Goal: Task Accomplishment & Management: Manage account settings

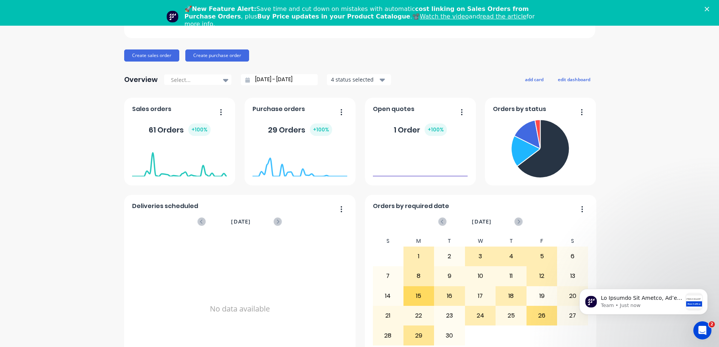
scroll to position [85, 0]
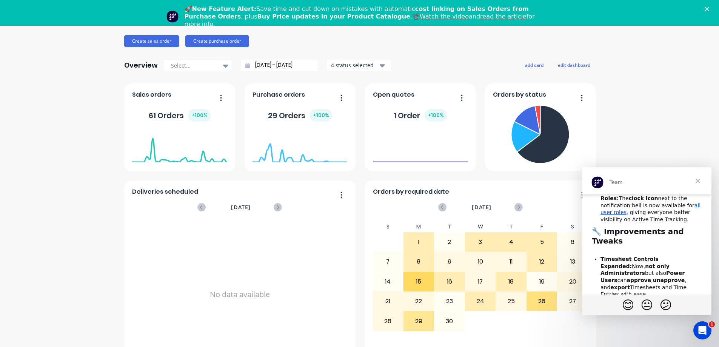
scroll to position [151, 0]
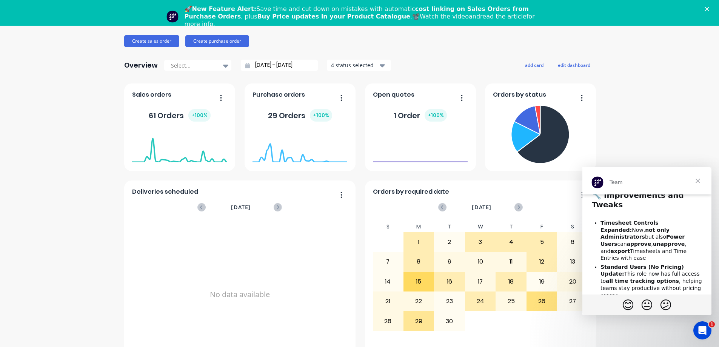
click at [699, 179] on span "Close" at bounding box center [697, 180] width 27 height 27
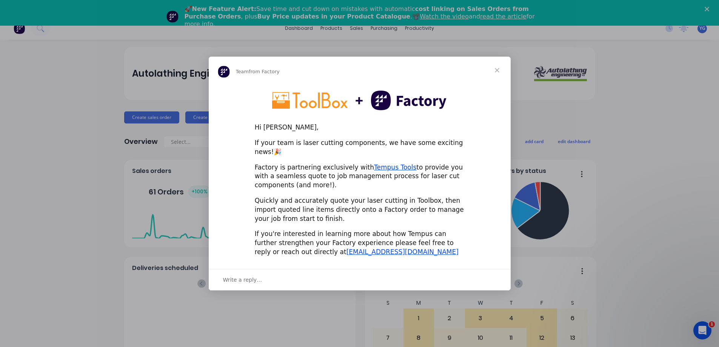
scroll to position [0, 0]
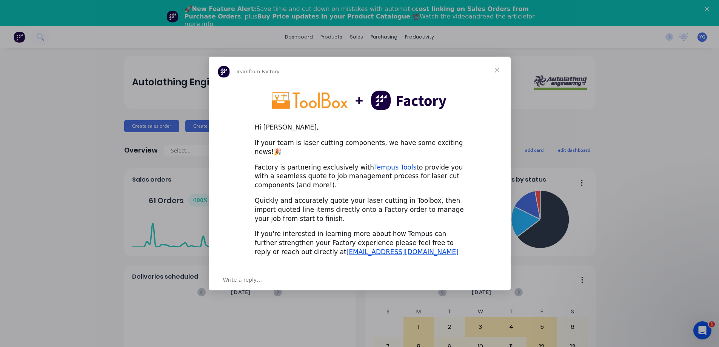
click at [497, 74] on span "Close" at bounding box center [496, 70] width 27 height 27
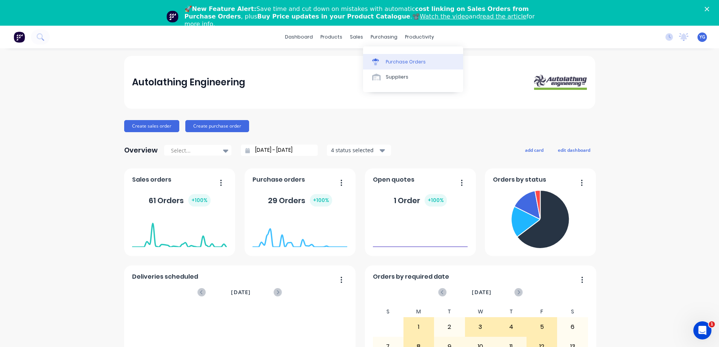
click at [394, 61] on div "Purchase Orders" at bounding box center [405, 61] width 40 height 7
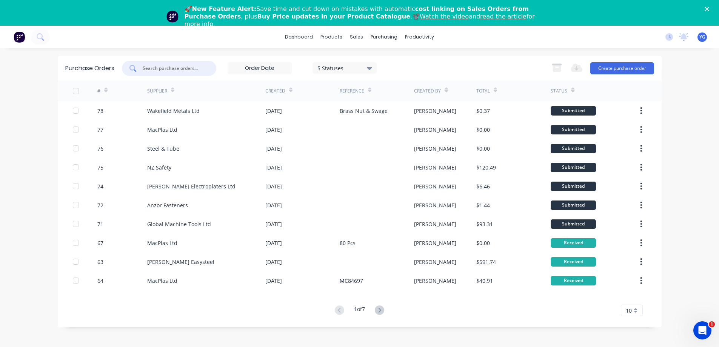
click at [190, 65] on input "text" at bounding box center [173, 68] width 63 height 8
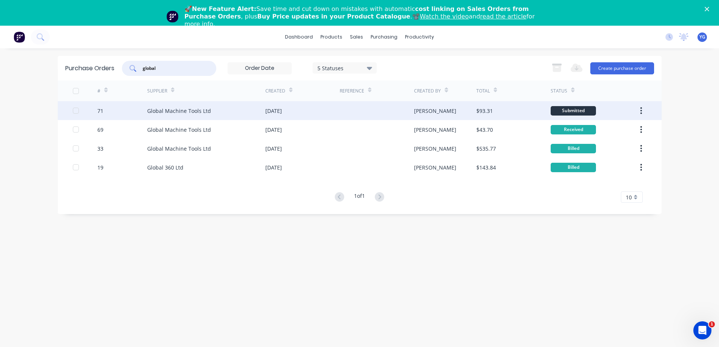
type input "global"
click at [158, 111] on div "Global Machine Tools Ltd" at bounding box center [179, 111] width 64 height 8
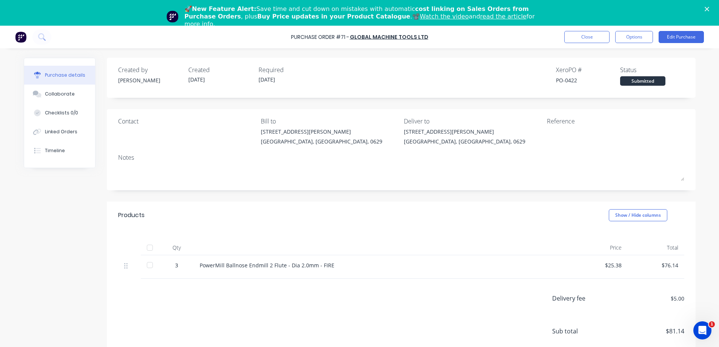
click at [709, 7] on icon "Close" at bounding box center [706, 9] width 5 height 5
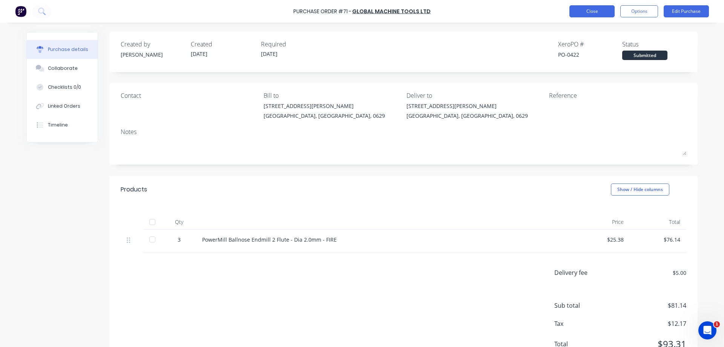
click at [580, 9] on button "Close" at bounding box center [592, 11] width 45 height 12
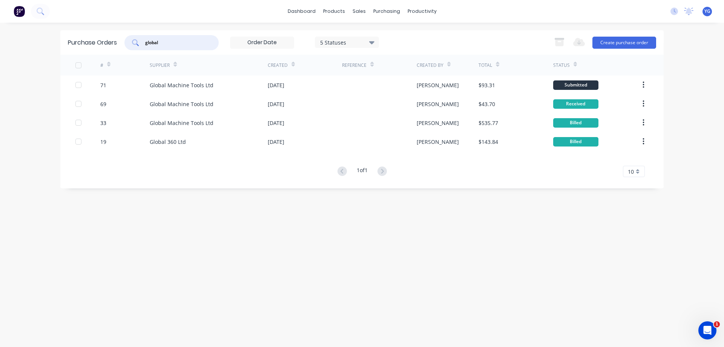
drag, startPoint x: 160, startPoint y: 41, endPoint x: 146, endPoint y: 40, distance: 14.0
click at [146, 40] on input "global" at bounding box center [175, 43] width 63 height 8
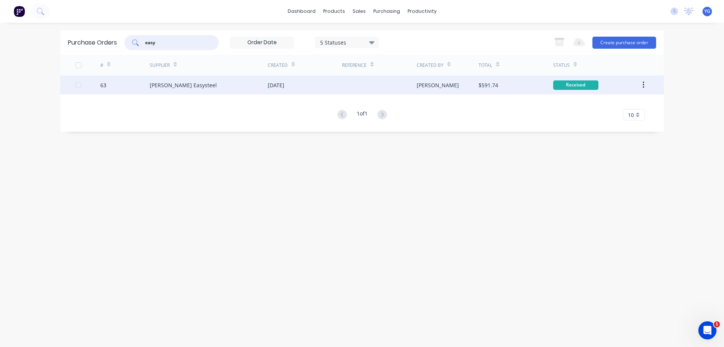
type input "easy"
click at [169, 84] on div "[PERSON_NAME] Easysteel" at bounding box center [183, 85] width 67 height 8
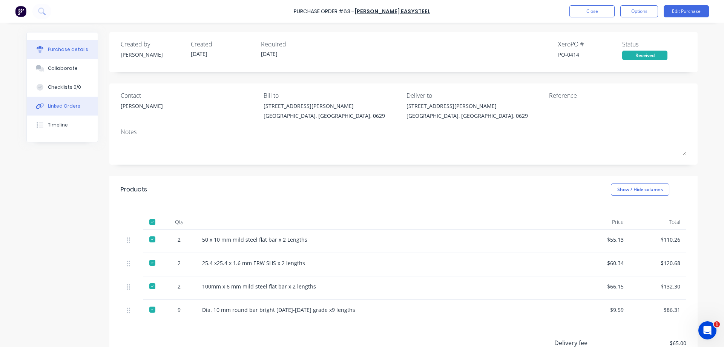
click at [67, 107] on div "Linked Orders" at bounding box center [64, 106] width 32 height 7
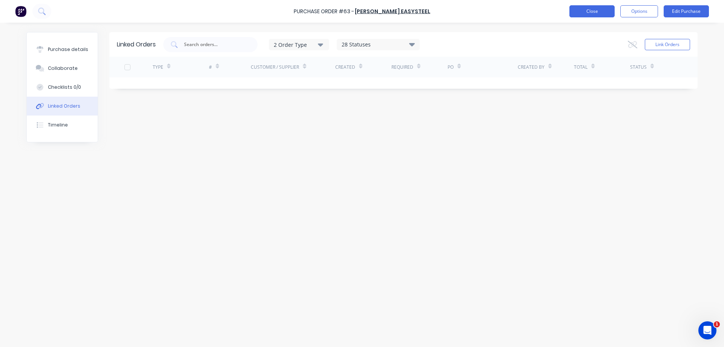
click at [591, 14] on button "Close" at bounding box center [592, 11] width 45 height 12
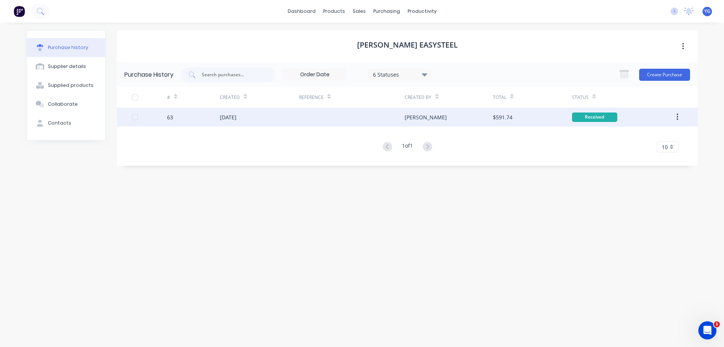
click at [229, 117] on div "[DATE]" at bounding box center [228, 117] width 17 height 8
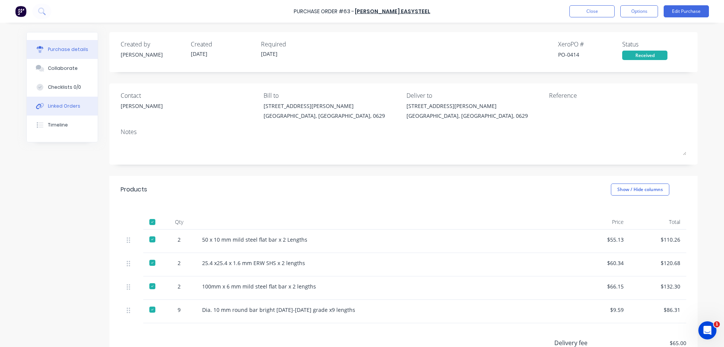
click at [63, 104] on div "Linked Orders" at bounding box center [64, 106] width 32 height 7
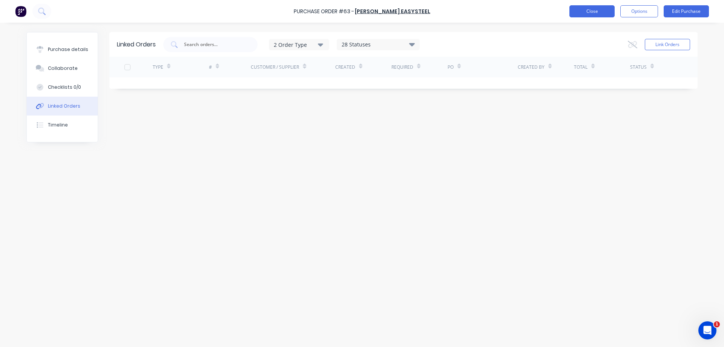
click at [593, 11] on button "Close" at bounding box center [592, 11] width 45 height 12
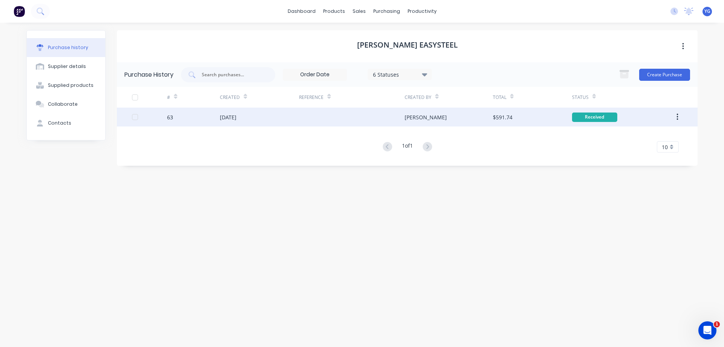
click at [230, 119] on div "[DATE]" at bounding box center [228, 117] width 17 height 8
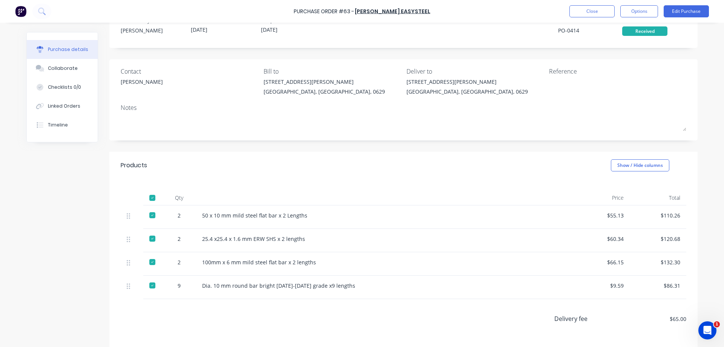
scroll to position [38, 0]
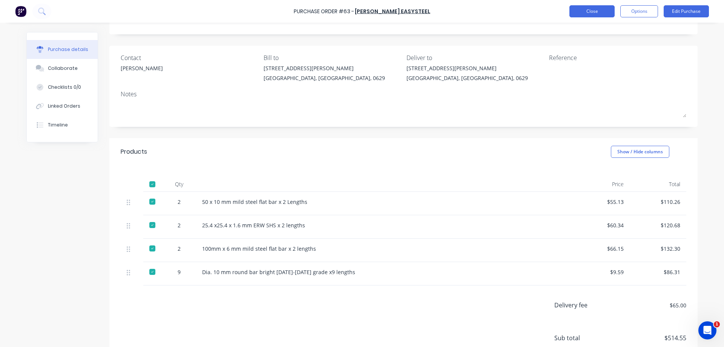
click at [588, 9] on button "Close" at bounding box center [592, 11] width 45 height 12
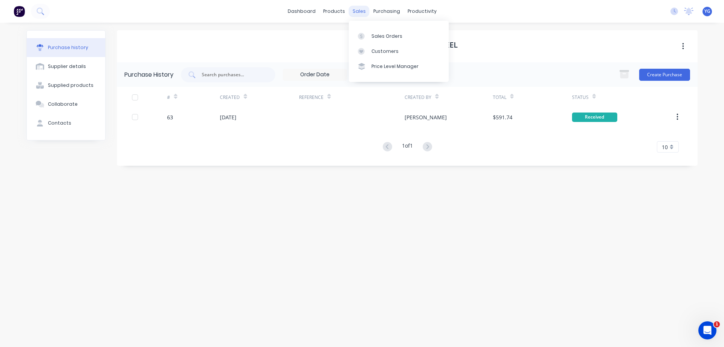
click at [356, 10] on div "sales" at bounding box center [359, 11] width 21 height 11
click at [390, 37] on div "Sales Orders" at bounding box center [387, 36] width 31 height 7
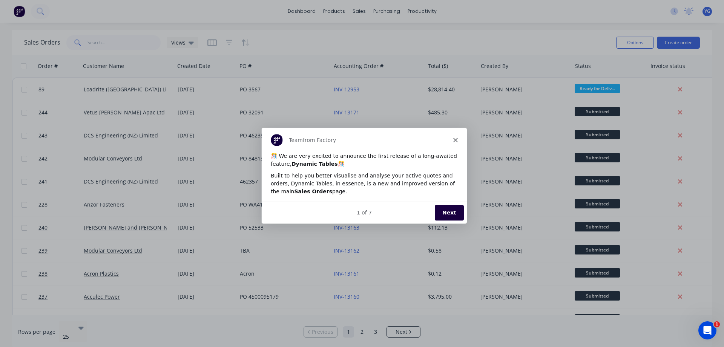
click at [120, 89] on div "Product tour overlay" at bounding box center [362, 173] width 724 height 347
click at [456, 139] on polygon "Close" at bounding box center [455, 139] width 5 height 5
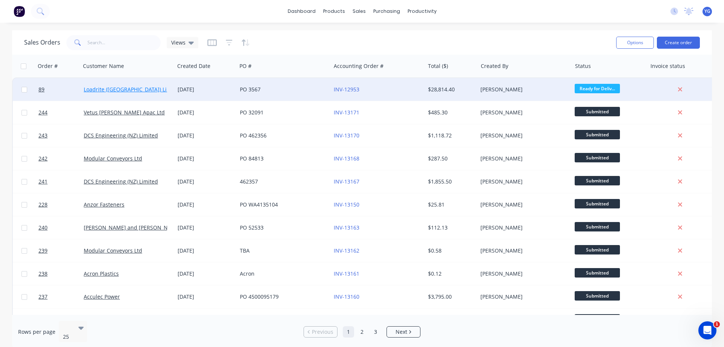
click at [116, 87] on link "Loadrite ([GEOGRAPHIC_DATA]) Limited" at bounding box center [133, 89] width 98 height 7
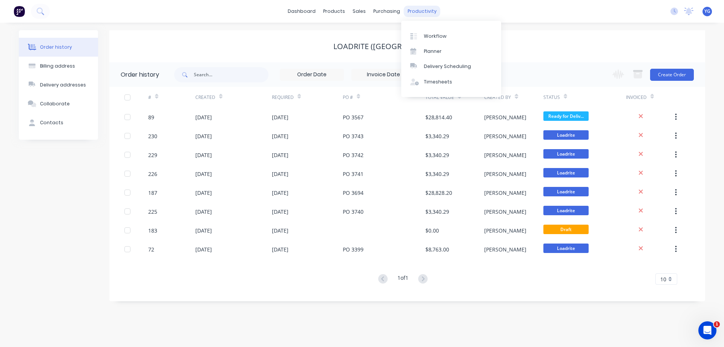
click at [413, 13] on div "productivity" at bounding box center [422, 11] width 37 height 11
click at [433, 38] on div "Workflow" at bounding box center [435, 36] width 23 height 7
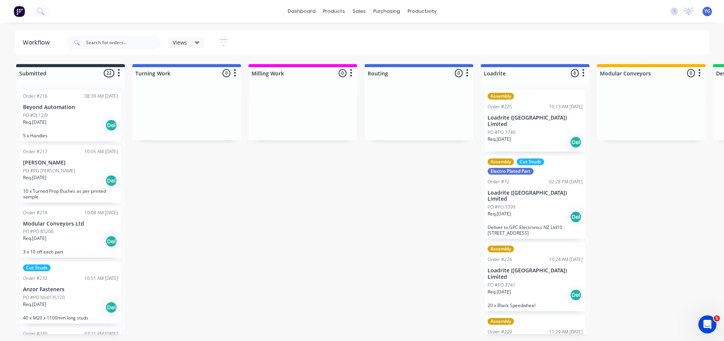
click at [539, 136] on div "Req. [DATE] Del" at bounding box center [535, 142] width 95 height 13
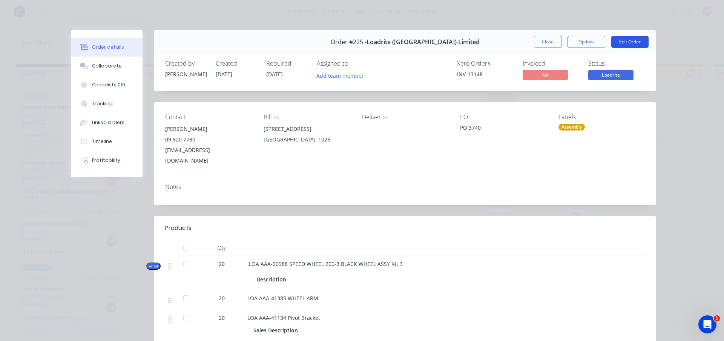
click at [629, 43] on button "Edit Order" at bounding box center [629, 42] width 37 height 12
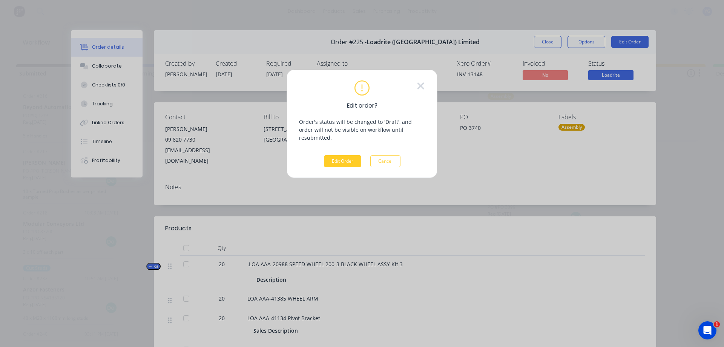
click at [342, 155] on button "Edit Order" at bounding box center [342, 161] width 37 height 12
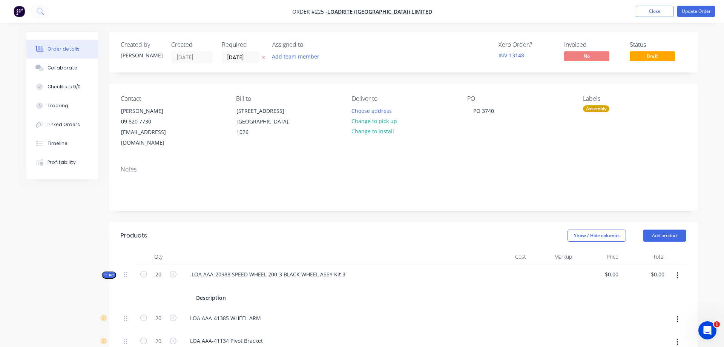
type input "$145.23"
type input "$2,904.60"
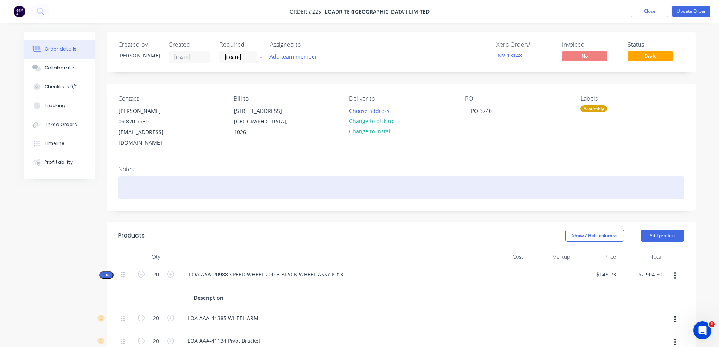
click at [135, 176] on div at bounding box center [401, 187] width 566 height 23
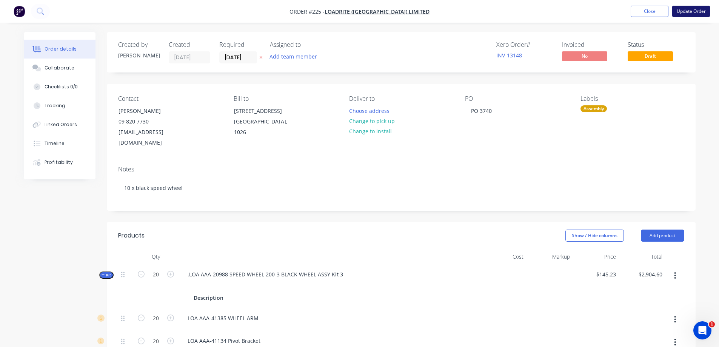
click at [694, 13] on button "Update Order" at bounding box center [691, 11] width 38 height 11
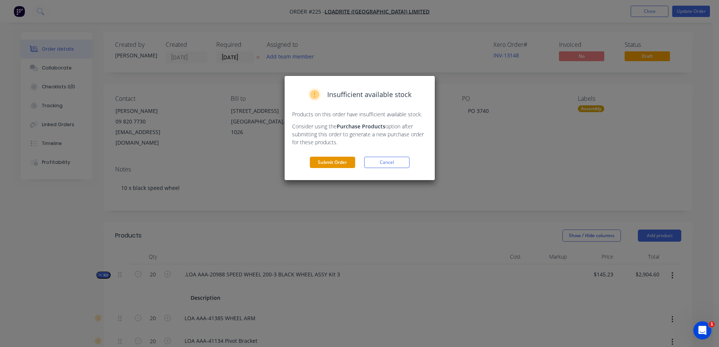
click at [330, 163] on button "Submit Order" at bounding box center [332, 162] width 45 height 11
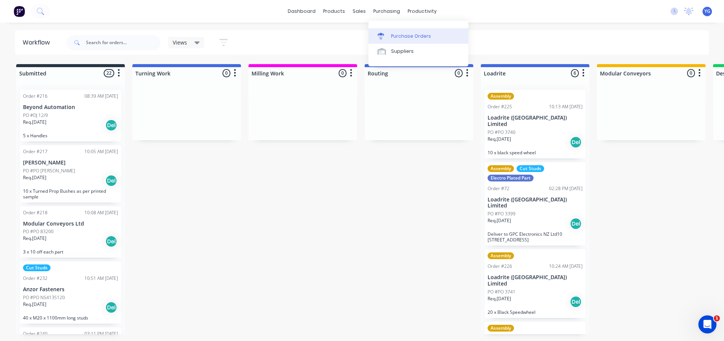
click at [398, 39] on div "Purchase Orders" at bounding box center [411, 36] width 40 height 7
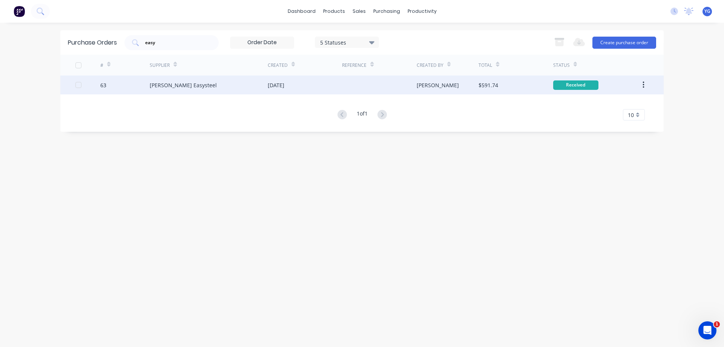
click at [174, 84] on div "[PERSON_NAME] Easysteel" at bounding box center [183, 85] width 67 height 8
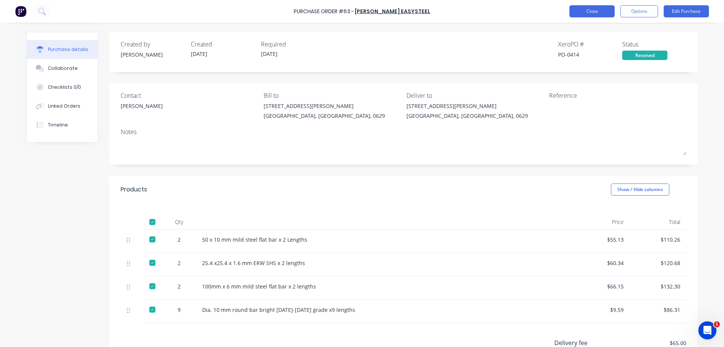
click at [587, 11] on button "Close" at bounding box center [592, 11] width 45 height 12
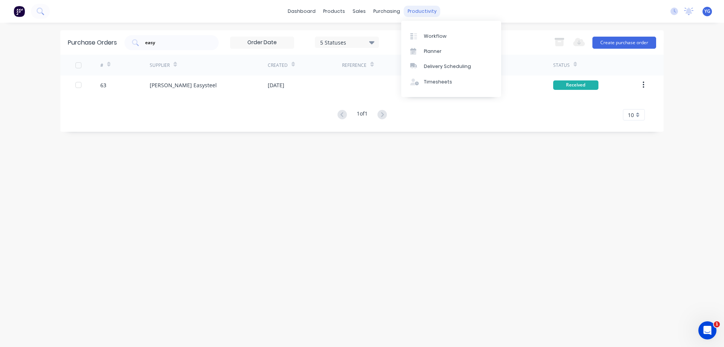
click at [414, 12] on div "productivity" at bounding box center [422, 11] width 37 height 11
click at [435, 38] on div "Workflow" at bounding box center [435, 36] width 23 height 7
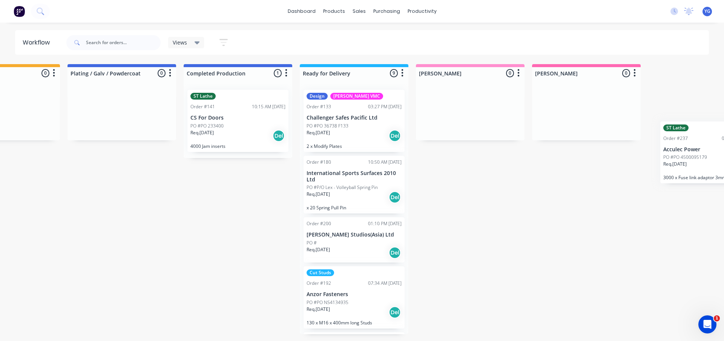
scroll to position [0, 1353]
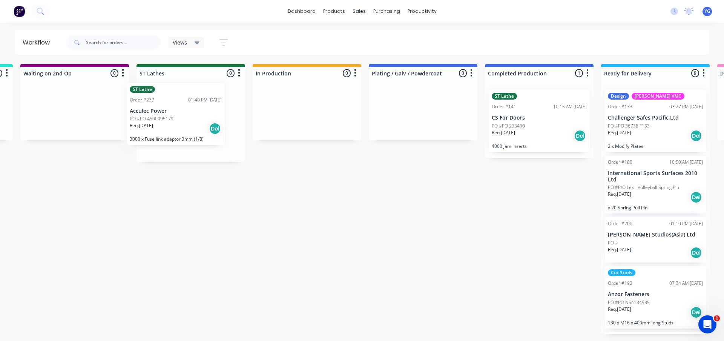
drag, startPoint x: 60, startPoint y: 256, endPoint x: 172, endPoint y: 101, distance: 190.6
click at [172, 101] on div "Submitted 22 Sort By Created date Required date Order number Customer name Most…" at bounding box center [19, 199] width 2133 height 270
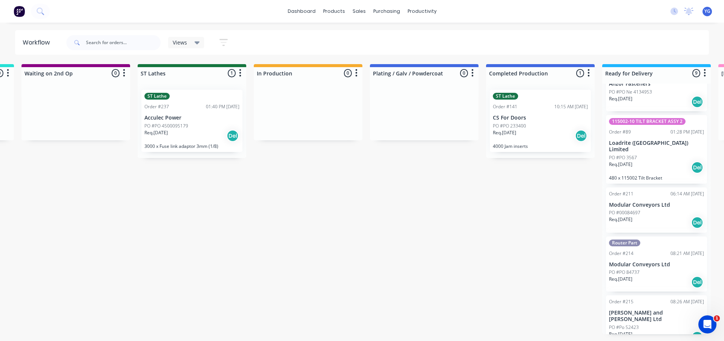
scroll to position [277, 0]
click at [708, 14] on span "YG" at bounding box center [708, 11] width 6 height 7
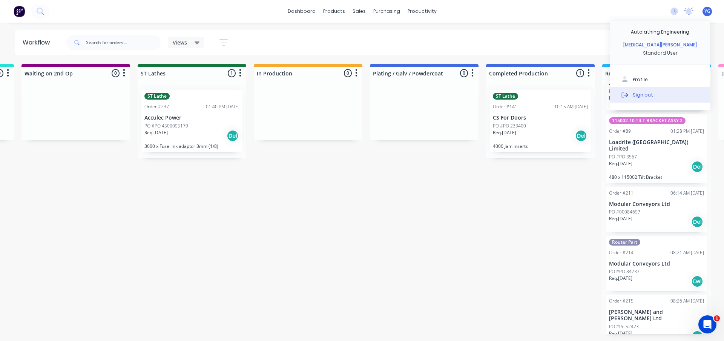
click at [646, 94] on div "Sign out" at bounding box center [643, 94] width 20 height 7
